Goal: Transaction & Acquisition: Purchase product/service

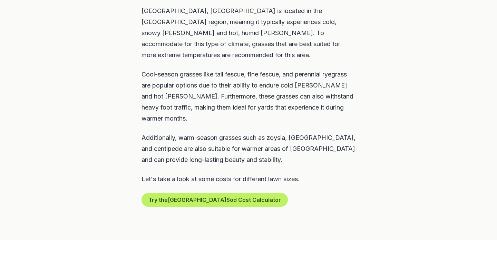
scroll to position [365, 0]
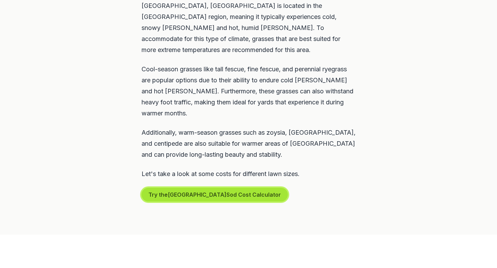
click at [174, 188] on button "Try the Sterling Heights Sod Cost Calculator" at bounding box center [214, 195] width 146 height 14
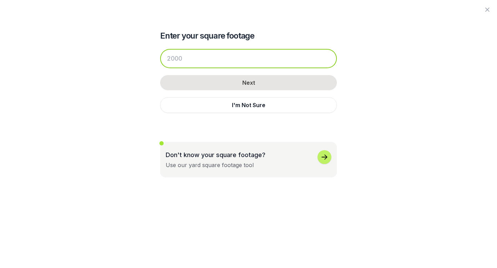
click at [227, 55] on input "number" at bounding box center [248, 58] width 177 height 19
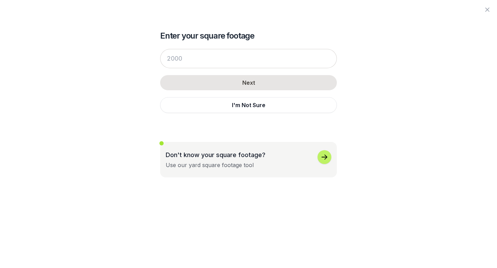
click at [215, 162] on div "Use our yard square footage tool" at bounding box center [210, 165] width 88 height 8
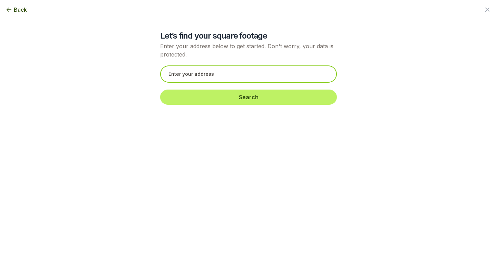
click at [231, 79] on input "text" at bounding box center [248, 74] width 177 height 17
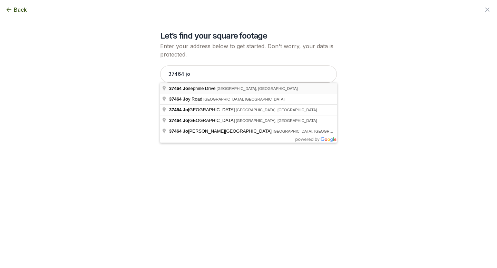
type input "[STREET_ADDRESS][PERSON_NAME]"
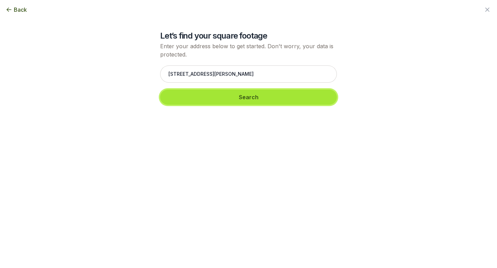
click at [237, 94] on button "Search" at bounding box center [248, 97] width 177 height 15
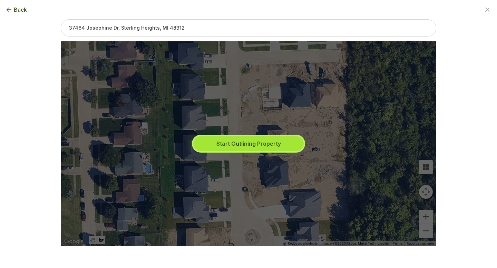
click at [238, 141] on button "Start Outlining Property" at bounding box center [248, 143] width 110 height 15
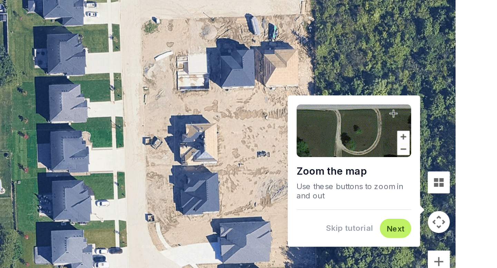
click at [396, 194] on button "Next" at bounding box center [398, 196] width 11 height 7
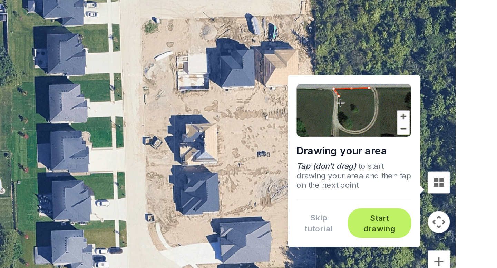
click at [393, 191] on button "Start drawing" at bounding box center [388, 192] width 31 height 13
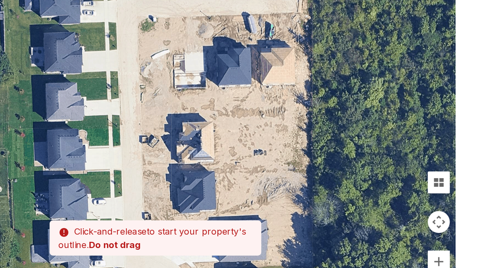
click at [299, 128] on div at bounding box center [248, 143] width 375 height 205
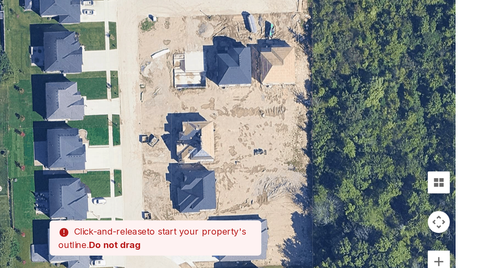
click at [300, 132] on div at bounding box center [248, 143] width 375 height 205
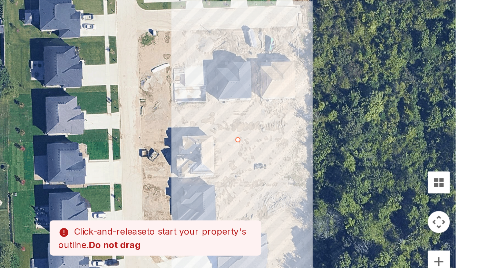
drag, startPoint x: 300, startPoint y: 131, endPoint x: 300, endPoint y: 142, distance: 10.4
click at [300, 142] on div at bounding box center [248, 143] width 375 height 205
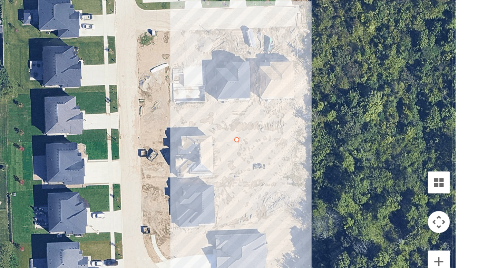
click at [300, 139] on div at bounding box center [248, 143] width 375 height 205
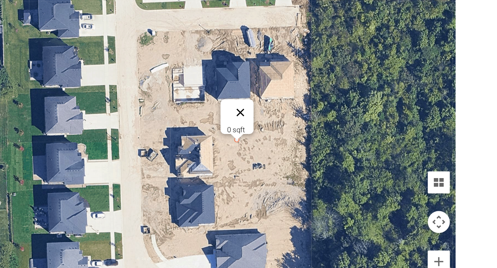
click at [303, 121] on button "Close" at bounding box center [301, 123] width 17 height 17
click at [284, 148] on div at bounding box center [248, 143] width 375 height 205
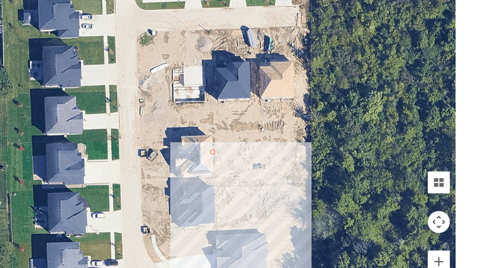
click at [299, 148] on div at bounding box center [248, 143] width 375 height 205
click at [291, 149] on div at bounding box center [248, 143] width 375 height 205
click at [302, 152] on div at bounding box center [248, 143] width 375 height 205
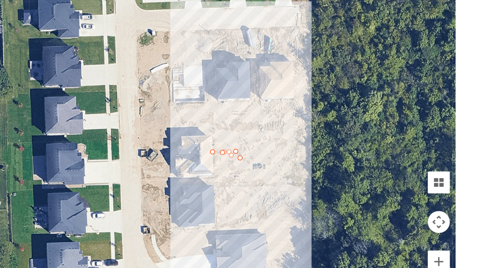
click at [305, 144] on div at bounding box center [248, 143] width 375 height 205
click at [305, 144] on div "300 sqft" at bounding box center [298, 141] width 17 height 5
click at [303, 126] on button "Close" at bounding box center [298, 131] width 17 height 17
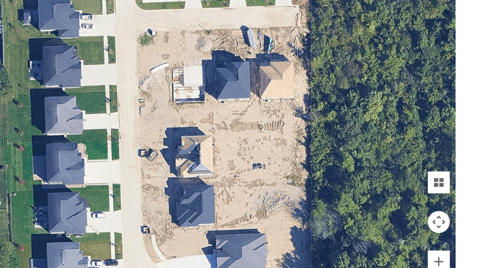
click at [298, 149] on div at bounding box center [248, 143] width 375 height 205
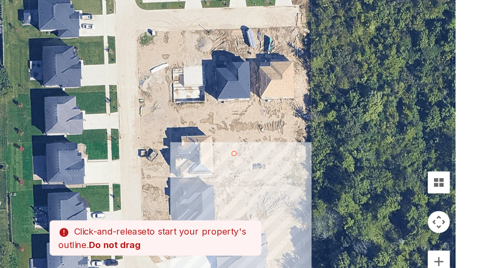
click at [285, 149] on div at bounding box center [248, 143] width 375 height 205
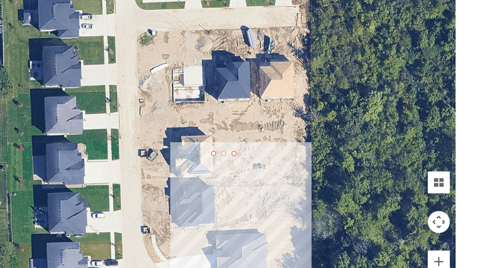
click at [285, 149] on div at bounding box center [248, 143] width 375 height 205
click at [298, 150] on div at bounding box center [297, 149] width 3 height 3
click at [290, 149] on div at bounding box center [291, 148] width 9 height 4
click at [298, 149] on div at bounding box center [297, 149] width 3 height 3
click at [295, 129] on button "Close" at bounding box center [293, 132] width 17 height 17
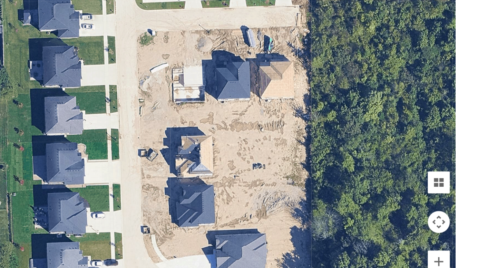
click at [285, 150] on div at bounding box center [248, 143] width 375 height 205
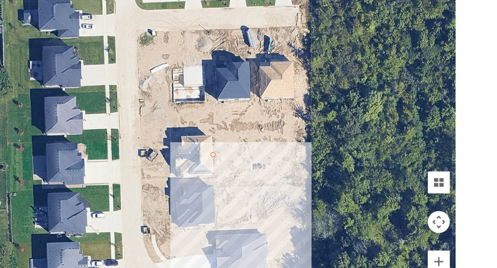
click at [301, 150] on div at bounding box center [248, 143] width 375 height 205
click at [300, 149] on div at bounding box center [248, 143] width 375 height 205
click at [297, 127] on button "Close" at bounding box center [294, 133] width 17 height 17
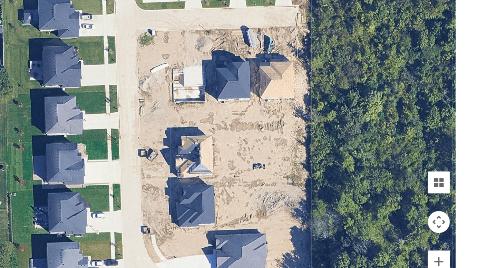
click at [297, 149] on div at bounding box center [248, 143] width 375 height 205
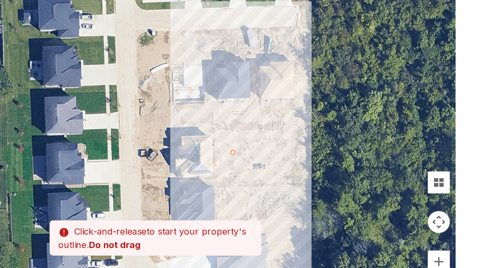
click at [341, 147] on div at bounding box center [248, 143] width 375 height 205
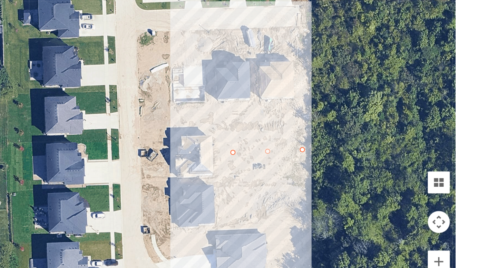
click at [341, 148] on div at bounding box center [248, 143] width 375 height 205
drag, startPoint x: 319, startPoint y: 149, endPoint x: 320, endPoint y: 160, distance: 10.7
drag, startPoint x: 320, startPoint y: 159, endPoint x: 319, endPoint y: 170, distance: 10.7
drag, startPoint x: 319, startPoint y: 148, endPoint x: 318, endPoint y: 140, distance: 8.0
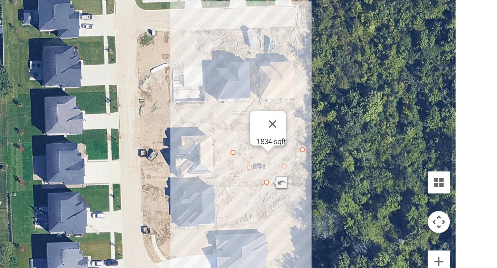
click at [318, 147] on div at bounding box center [319, 146] width 9 height 4
drag, startPoint x: 319, startPoint y: 148, endPoint x: 318, endPoint y: 136, distance: 11.8
click at [324, 127] on button "Close" at bounding box center [322, 130] width 17 height 17
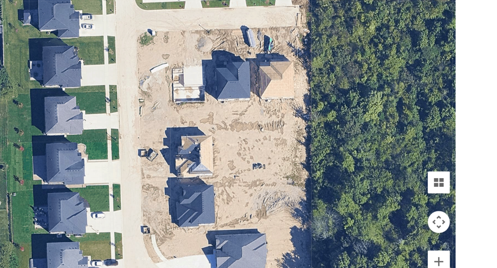
click at [298, 136] on div at bounding box center [248, 143] width 375 height 205
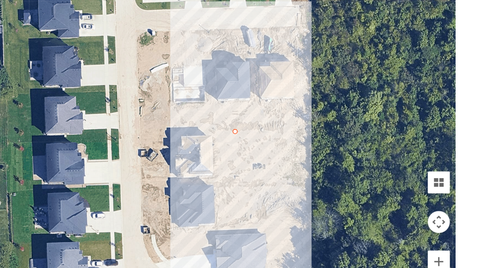
click at [299, 167] on div at bounding box center [248, 143] width 375 height 205
click at [298, 151] on div at bounding box center [248, 143] width 375 height 205
click at [284, 151] on div at bounding box center [248, 143] width 375 height 205
click at [312, 145] on div at bounding box center [248, 143] width 375 height 205
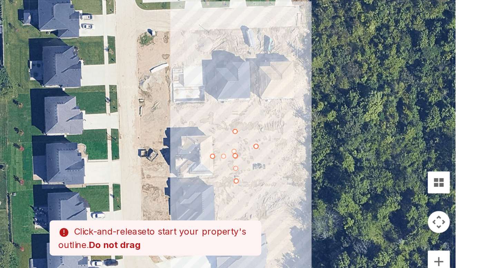
click at [312, 145] on div at bounding box center [248, 143] width 375 height 205
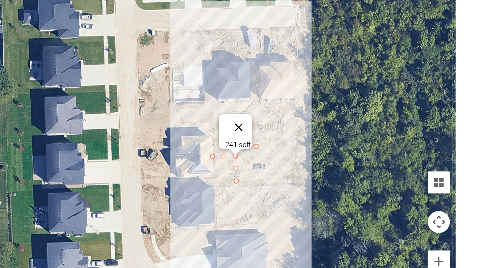
click at [304, 130] on button "Close" at bounding box center [300, 133] width 17 height 17
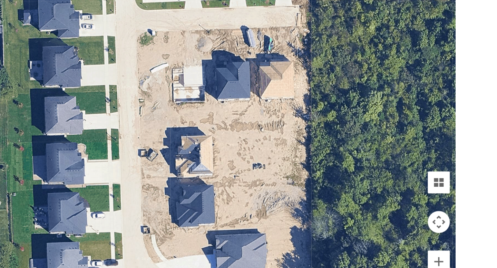
click at [285, 151] on div at bounding box center [248, 143] width 375 height 205
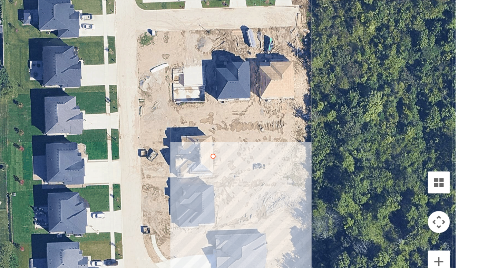
click at [300, 151] on div at bounding box center [248, 143] width 375 height 205
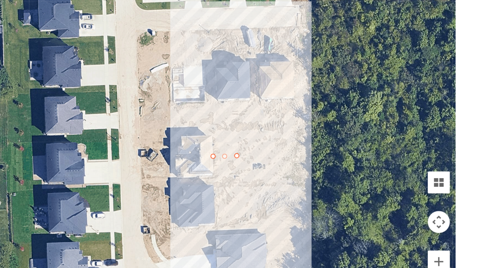
click at [298, 136] on div at bounding box center [248, 143] width 375 height 205
click at [300, 164] on div at bounding box center [248, 143] width 375 height 205
click at [299, 151] on div at bounding box center [248, 143] width 375 height 205
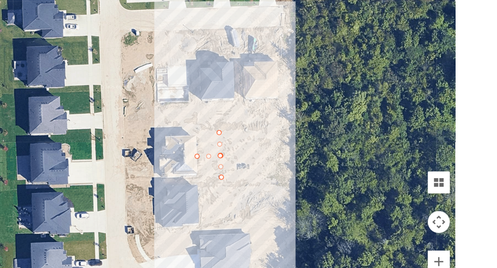
drag, startPoint x: 299, startPoint y: 144, endPoint x: 287, endPoint y: 144, distance: 11.4
click at [287, 144] on div at bounding box center [248, 143] width 375 height 205
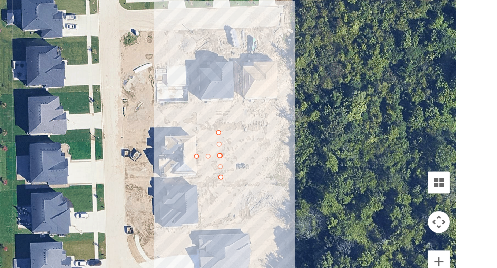
click at [287, 137] on div at bounding box center [248, 143] width 375 height 205
click at [287, 137] on div "459 sqft" at bounding box center [248, 143] width 375 height 205
click at [292, 127] on button "Close" at bounding box center [288, 131] width 17 height 17
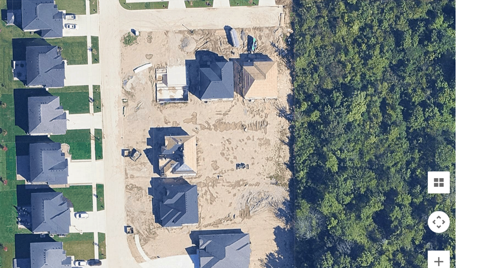
click at [275, 150] on div at bounding box center [248, 143] width 375 height 205
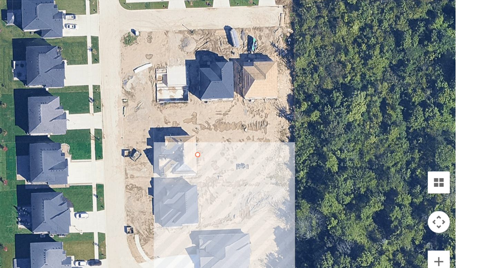
click at [275, 149] on div at bounding box center [248, 143] width 375 height 205
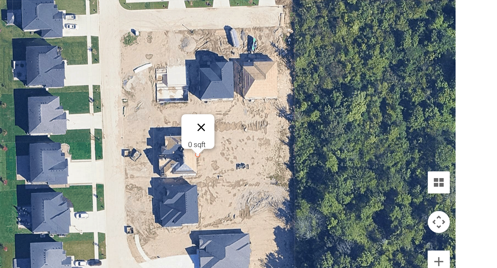
click at [280, 129] on button "Close" at bounding box center [277, 133] width 17 height 17
click at [290, 135] on div at bounding box center [248, 143] width 375 height 205
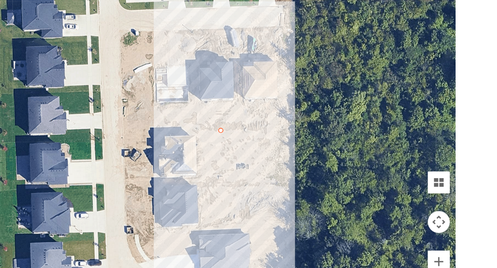
click at [291, 170] on div at bounding box center [248, 143] width 375 height 205
click at [322, 168] on div at bounding box center [248, 143] width 375 height 205
click at [321, 136] on div at bounding box center [248, 143] width 375 height 205
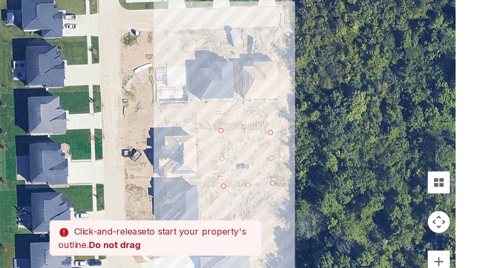
click at [292, 136] on div at bounding box center [248, 143] width 375 height 205
type input "4496"
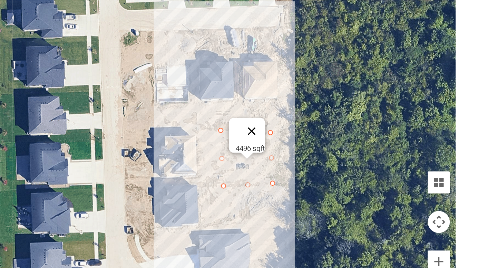
click at [315, 130] on button "Close" at bounding box center [309, 135] width 17 height 17
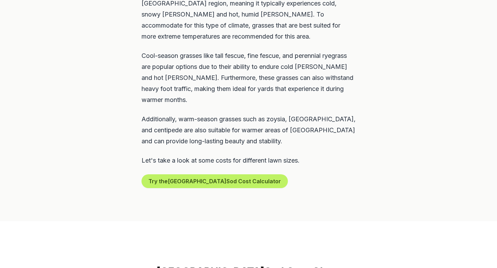
scroll to position [383, 0]
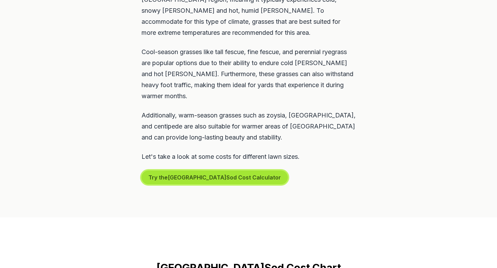
click at [243, 171] on button "Try the Sterling Heights Sod Cost Calculator" at bounding box center [214, 178] width 146 height 14
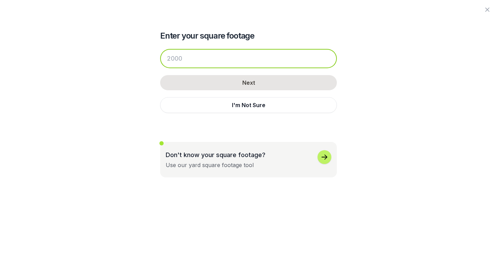
click at [233, 65] on input "number" at bounding box center [248, 58] width 177 height 19
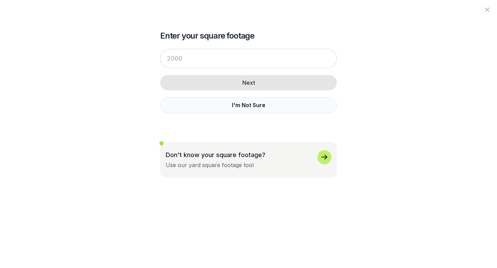
click at [240, 105] on button "I'm Not Sure" at bounding box center [248, 105] width 177 height 16
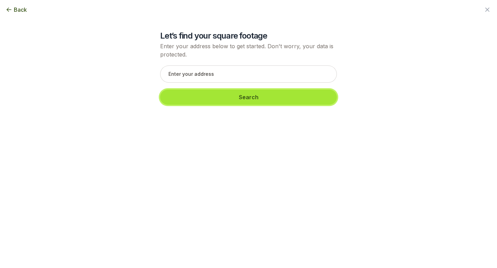
click at [242, 94] on button "Search" at bounding box center [248, 97] width 177 height 15
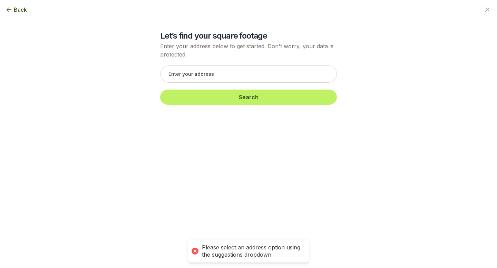
click at [7, 10] on icon "button" at bounding box center [9, 10] width 5 height 4
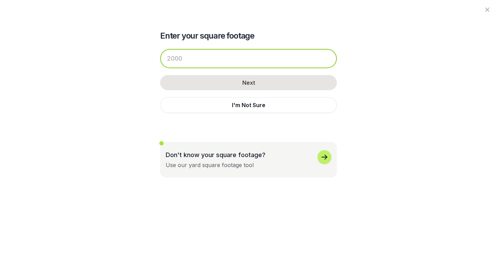
click at [175, 64] on input "number" at bounding box center [248, 58] width 177 height 19
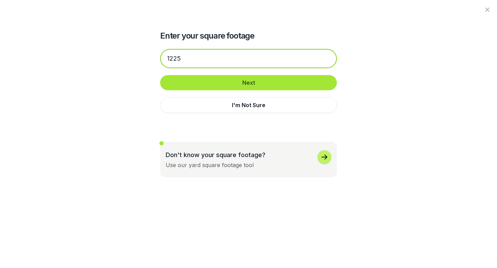
type input "1225"
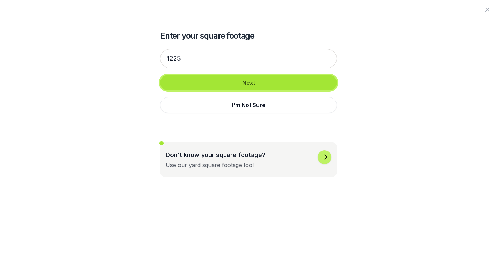
click at [203, 84] on button "Next" at bounding box center [248, 82] width 177 height 15
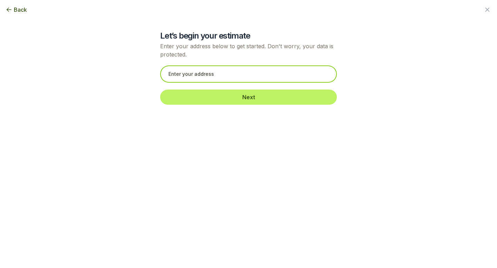
click at [207, 79] on input "text" at bounding box center [248, 74] width 177 height 17
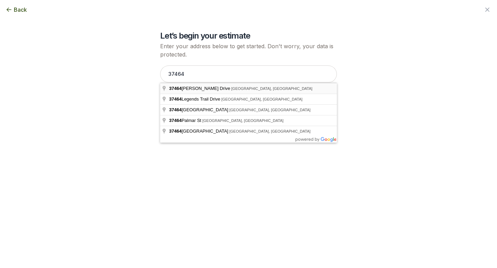
type input "[STREET_ADDRESS][PERSON_NAME]"
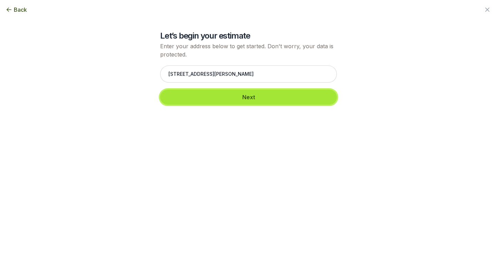
click at [221, 99] on button "Next" at bounding box center [248, 97] width 177 height 15
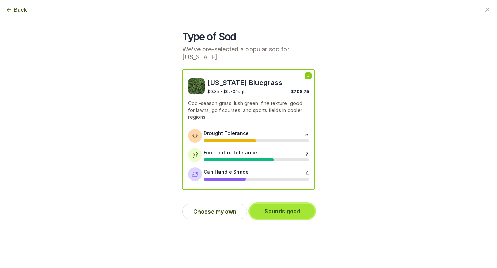
click at [268, 208] on button "Sounds good" at bounding box center [282, 211] width 65 height 15
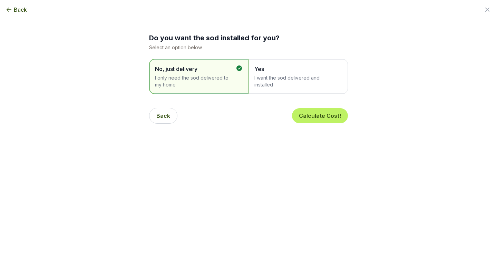
click at [281, 84] on span "I want the sod delivered and installed" at bounding box center [294, 82] width 81 height 14
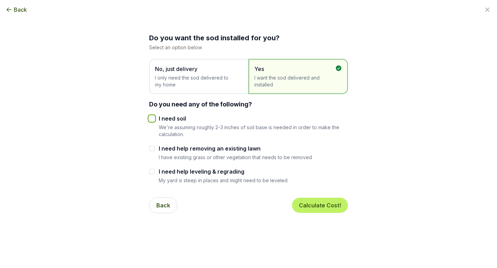
click at [152, 118] on input "I need soil" at bounding box center [152, 119] width 6 height 6
checkbox input "true"
click at [151, 148] on input "I need help removing an existing lawn" at bounding box center [152, 149] width 6 height 6
checkbox input "true"
click at [151, 169] on input "I need help leveling & regrading" at bounding box center [152, 172] width 6 height 6
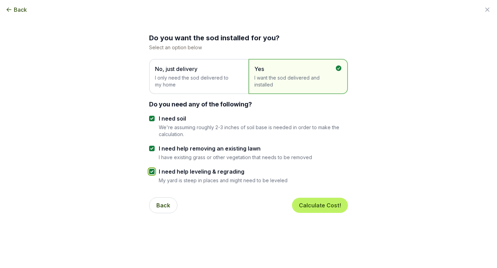
checkbox input "true"
click at [311, 210] on button "Calculate Cost!" at bounding box center [320, 205] width 56 height 15
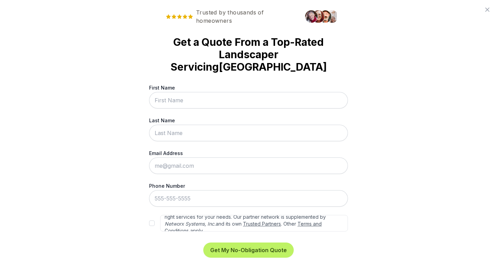
scroll to position [31, 0]
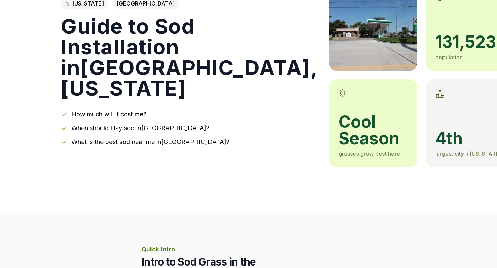
scroll to position [77, 0]
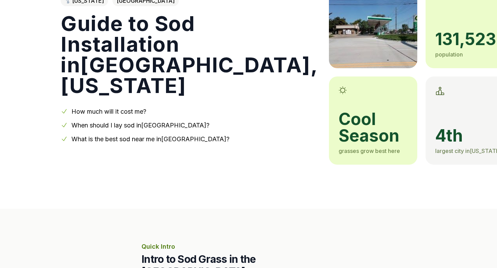
click at [150, 126] on link "When should I lay sod in [GEOGRAPHIC_DATA] ?" at bounding box center [140, 125] width 138 height 7
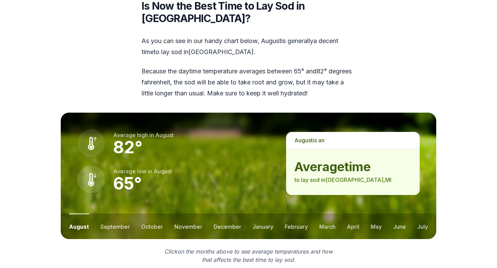
scroll to position [920, 0]
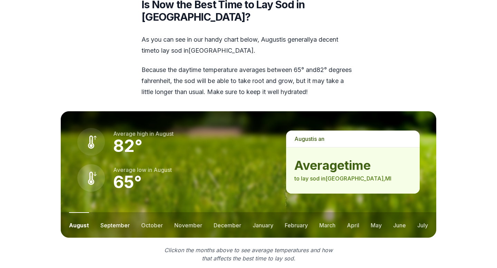
click at [120, 219] on button "september" at bounding box center [114, 226] width 29 height 26
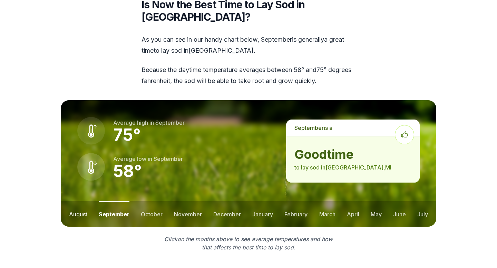
click at [83, 202] on button "august" at bounding box center [78, 215] width 18 height 26
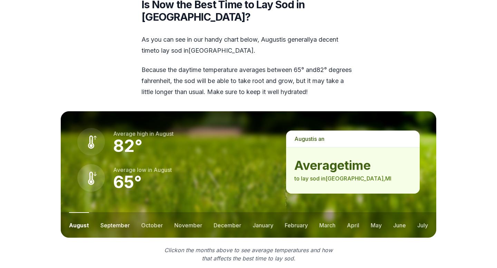
click at [113, 219] on button "september" at bounding box center [114, 226] width 29 height 26
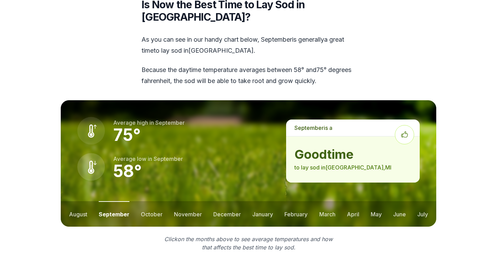
click at [88, 207] on ul "august september october november december january february march april may jun…" at bounding box center [248, 215] width 375 height 26
click at [138, 209] on ul "august september october november december january february march april may jun…" at bounding box center [248, 215] width 375 height 26
click at [148, 209] on button "october" at bounding box center [152, 215] width 22 height 26
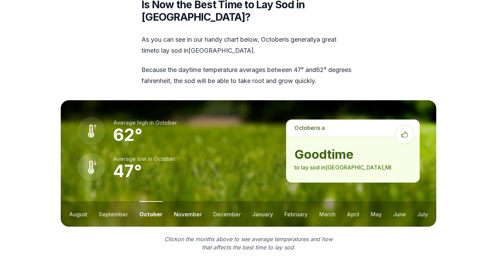
click at [181, 209] on button "november" at bounding box center [188, 215] width 28 height 26
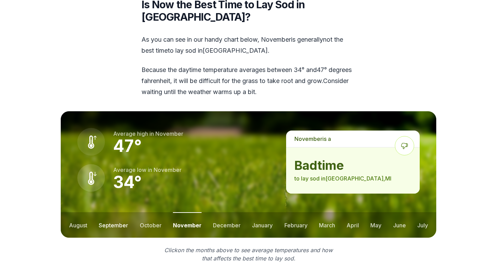
click at [120, 215] on button "september" at bounding box center [113, 226] width 29 height 26
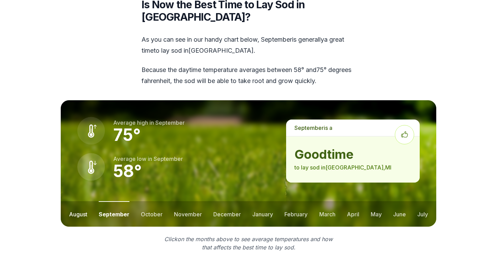
click at [78, 202] on button "august" at bounding box center [78, 215] width 18 height 26
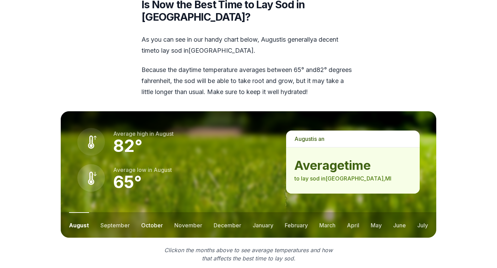
click at [149, 215] on button "october" at bounding box center [152, 226] width 22 height 26
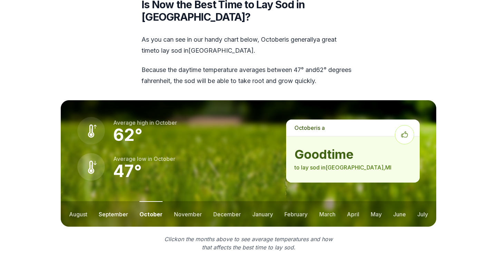
click at [123, 206] on button "september" at bounding box center [113, 215] width 29 height 26
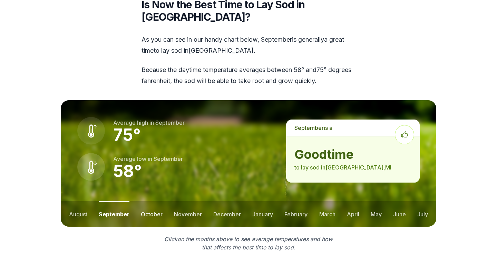
click at [159, 203] on button "october" at bounding box center [152, 215] width 22 height 26
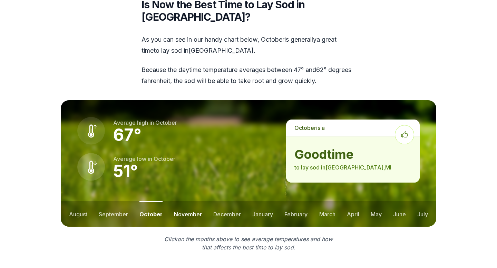
click at [177, 203] on button "november" at bounding box center [188, 215] width 28 height 26
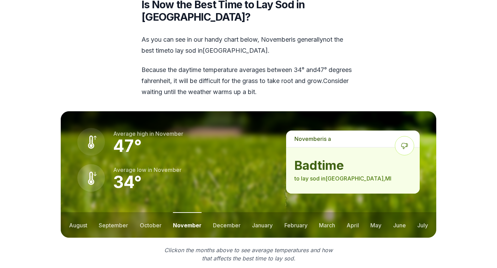
click at [89, 213] on ul "august september october november december january february march april may jun…" at bounding box center [248, 226] width 375 height 26
click at [86, 213] on button "august" at bounding box center [78, 226] width 18 height 26
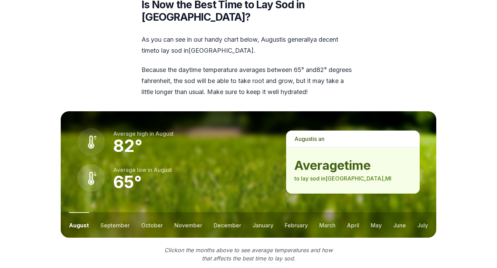
click at [207, 213] on ul "august september october november december january february march april may jun…" at bounding box center [248, 226] width 375 height 26
click at [222, 213] on button "december" at bounding box center [228, 226] width 28 height 26
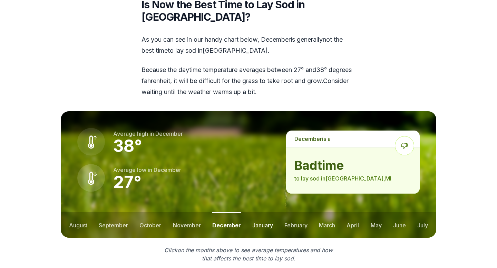
click at [258, 213] on button "january" at bounding box center [262, 226] width 21 height 26
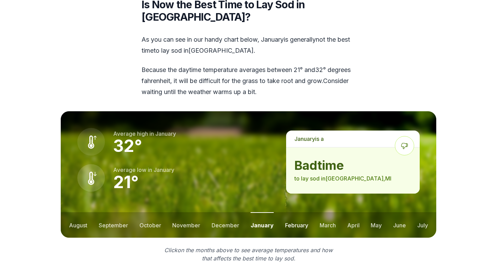
click at [294, 214] on button "february" at bounding box center [296, 226] width 23 height 26
click at [329, 214] on button "march" at bounding box center [327, 226] width 16 height 26
click at [350, 214] on button "april" at bounding box center [353, 226] width 12 height 26
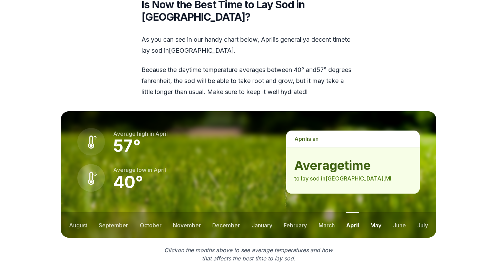
click at [378, 213] on button "may" at bounding box center [375, 226] width 11 height 26
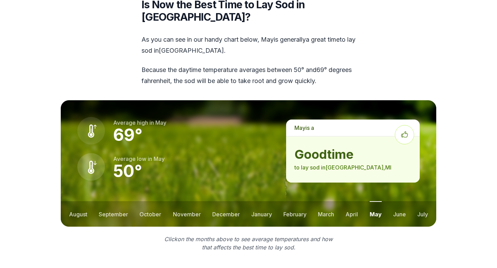
click at [413, 202] on ul "august september october november december january february march april may jun…" at bounding box center [248, 215] width 375 height 26
click at [401, 202] on button "june" at bounding box center [399, 215] width 13 height 26
click at [424, 202] on button "july" at bounding box center [422, 215] width 11 height 26
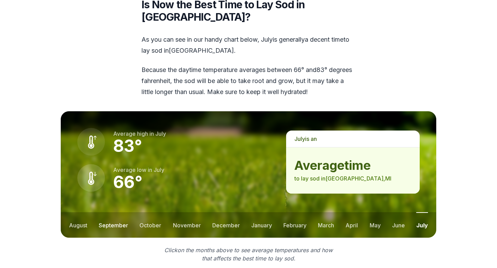
click at [105, 213] on button "september" at bounding box center [113, 226] width 29 height 26
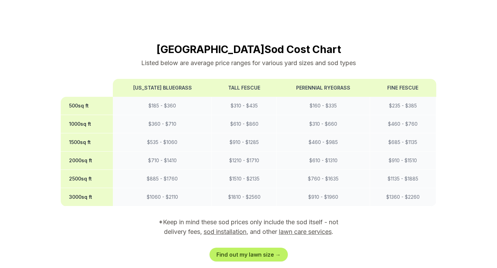
scroll to position [601, 0]
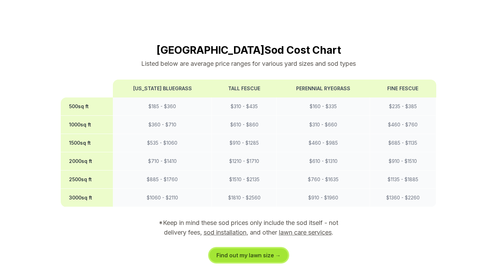
click at [236, 249] on link "Find out my lawn size →" at bounding box center [248, 256] width 78 height 14
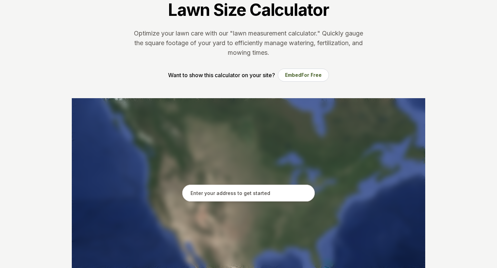
scroll to position [113, 0]
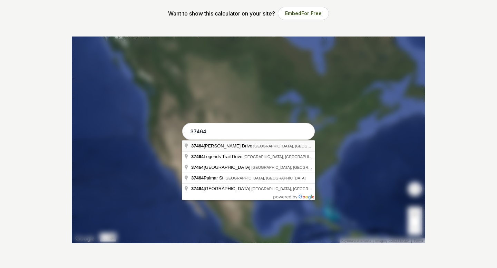
type input "[STREET_ADDRESS][PERSON_NAME]"
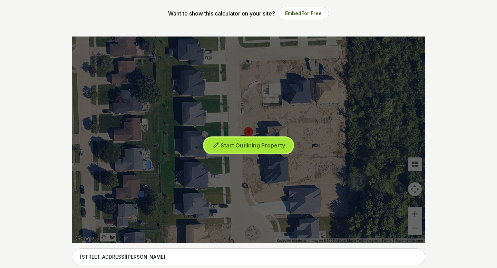
click at [232, 149] on button "Start Outlining Property" at bounding box center [248, 146] width 88 height 16
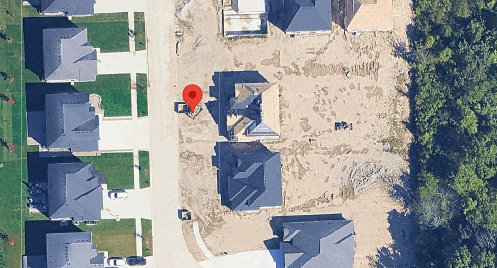
drag, startPoint x: 303, startPoint y: 129, endPoint x: 283, endPoint y: 117, distance: 23.0
click at [283, 117] on div at bounding box center [248, 140] width 353 height 207
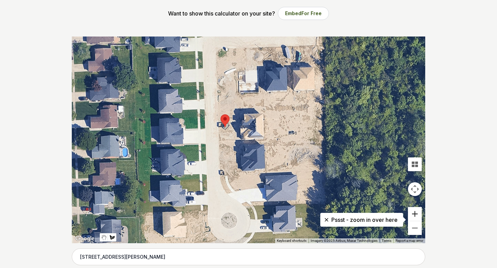
click at [410, 213] on button "Zoom in" at bounding box center [415, 214] width 14 height 14
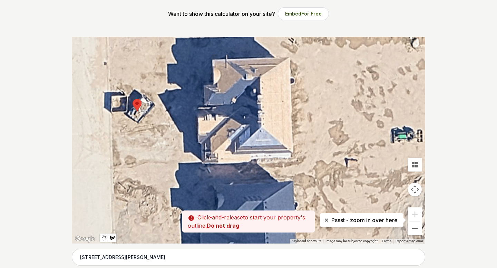
scroll to position [112, 0]
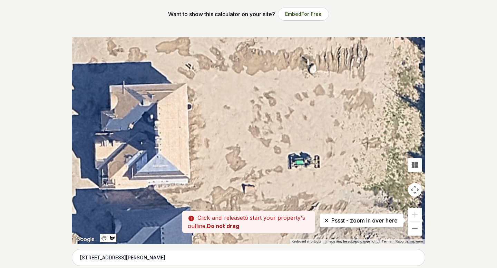
drag, startPoint x: 339, startPoint y: 124, endPoint x: 218, endPoint y: 173, distance: 130.7
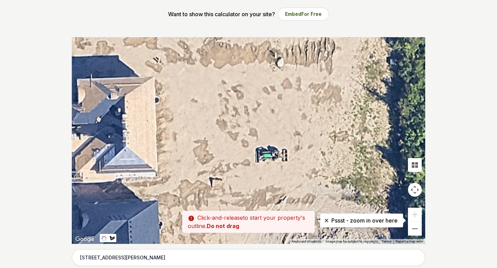
drag, startPoint x: 247, startPoint y: 134, endPoint x: 218, endPoint y: 128, distance: 29.4
click at [218, 128] on div at bounding box center [248, 140] width 353 height 207
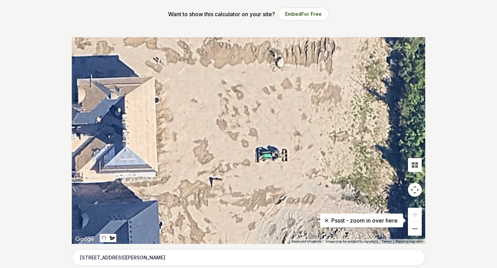
click at [198, 129] on div at bounding box center [248, 140] width 353 height 207
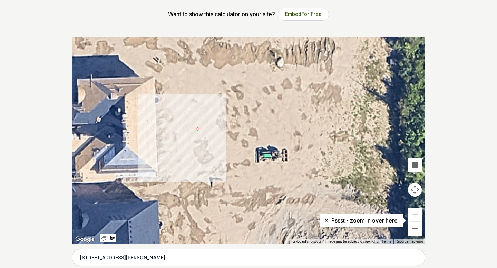
click at [197, 129] on div at bounding box center [248, 140] width 353 height 207
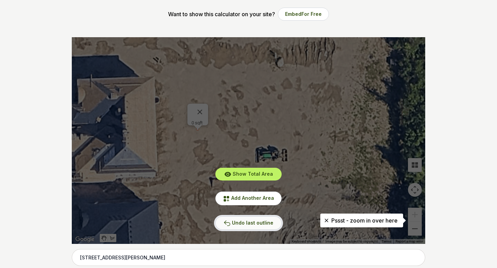
click at [258, 223] on span "Undo last outline" at bounding box center [252, 223] width 41 height 6
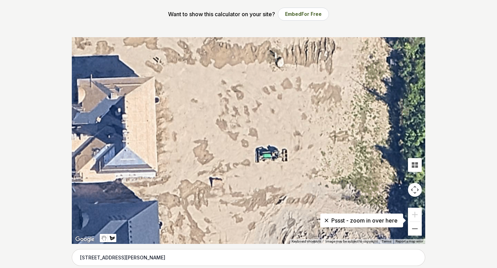
click at [204, 92] on div at bounding box center [248, 140] width 353 height 207
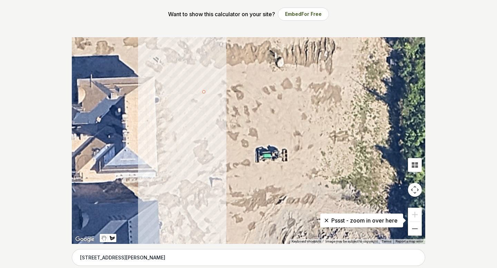
click at [210, 184] on div at bounding box center [248, 140] width 353 height 207
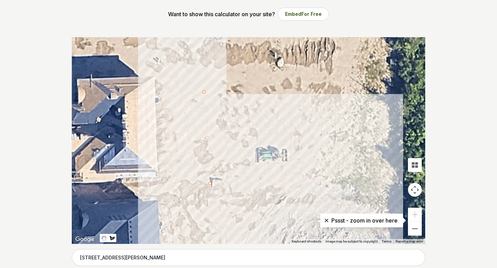
click at [380, 179] on div at bounding box center [248, 140] width 353 height 207
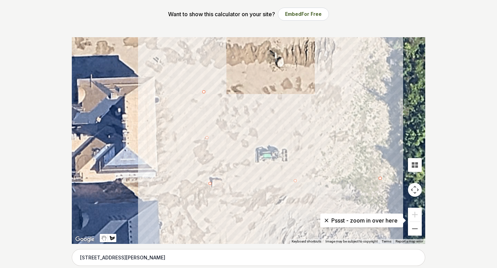
click at [367, 86] on div at bounding box center [248, 140] width 353 height 207
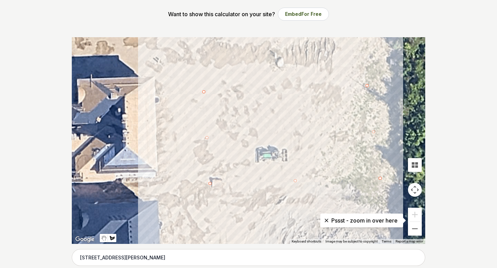
click at [204, 91] on div at bounding box center [248, 140] width 353 height 207
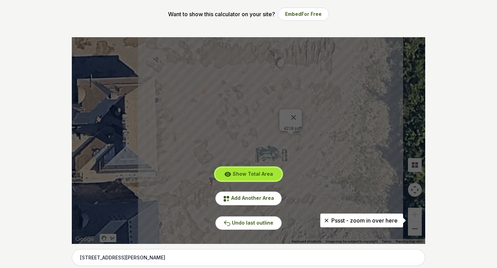
click at [239, 177] on span "Show Total Area" at bounding box center [253, 174] width 40 height 6
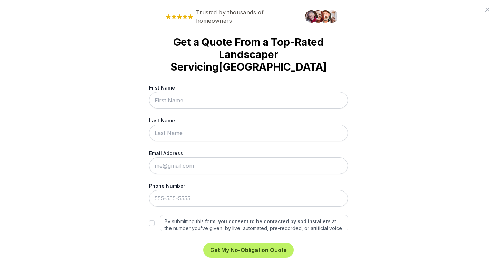
scroll to position [0, 0]
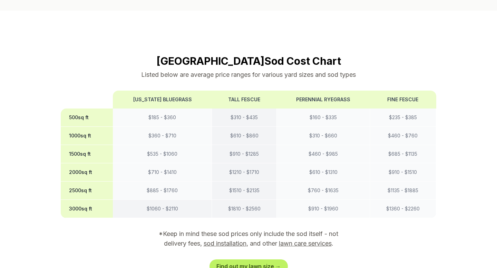
scroll to position [588, 0]
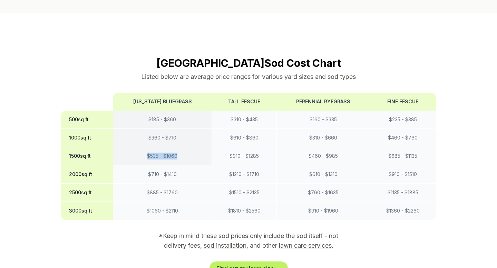
drag, startPoint x: 143, startPoint y: 144, endPoint x: 188, endPoint y: 143, distance: 44.9
click at [188, 147] on td "$ 535 - $ 1060" at bounding box center [162, 156] width 99 height 18
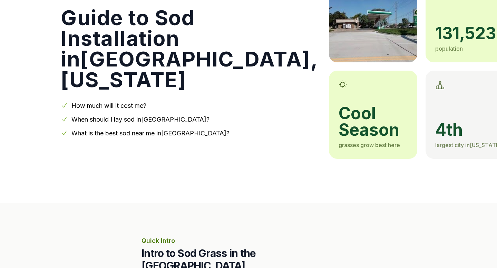
scroll to position [0, 0]
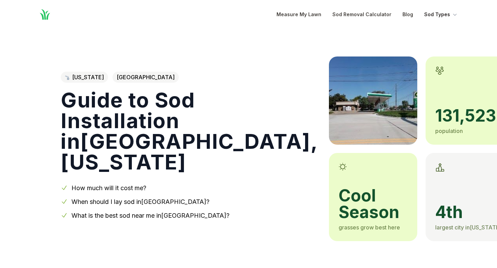
click at [440, 16] on button "Sod Types" at bounding box center [441, 14] width 34 height 8
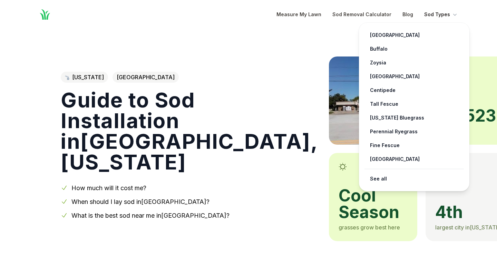
click at [441, 13] on button "Sod Types" at bounding box center [441, 14] width 34 height 8
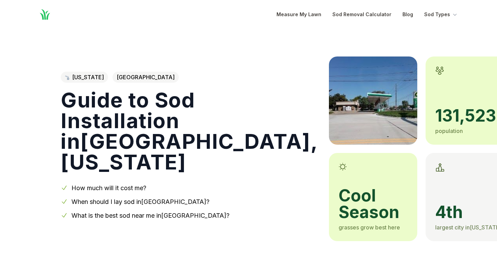
scroll to position [77, 0]
